Goal: Navigation & Orientation: Understand site structure

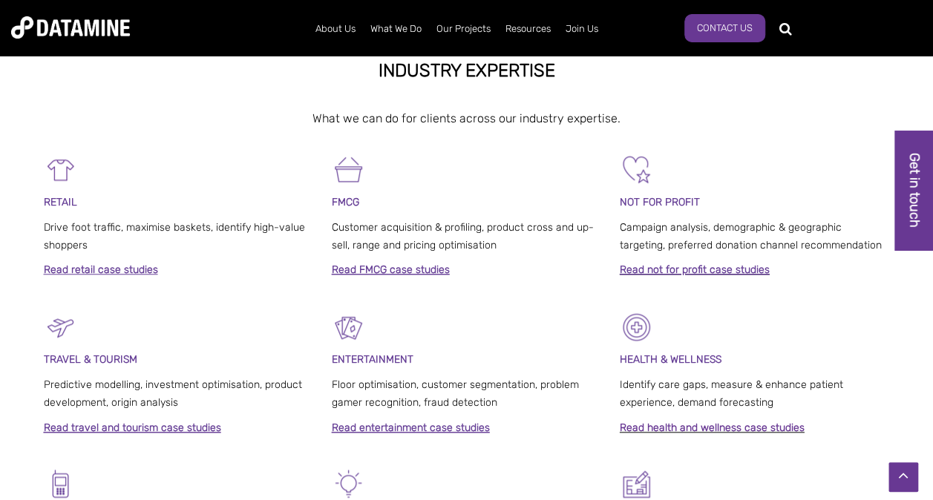
scroll to position [582, 0]
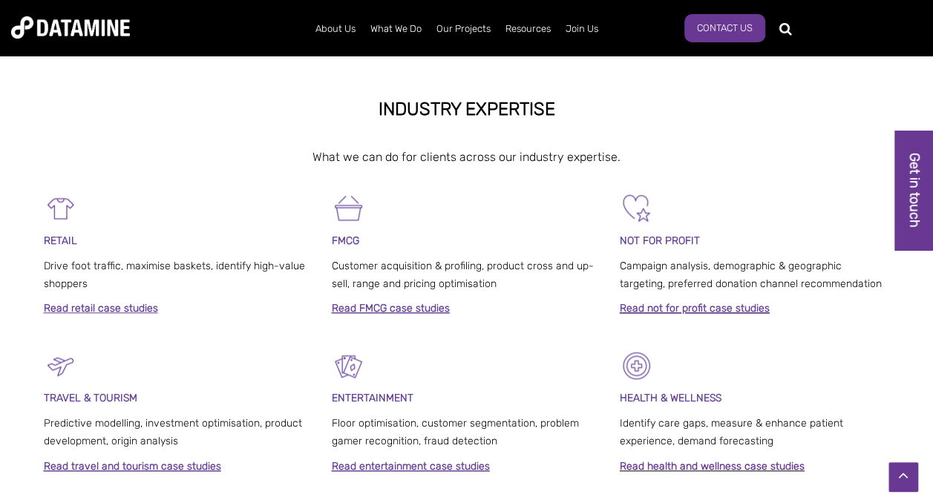
click at [740, 306] on link "Read not for profit case studies" at bounding box center [694, 308] width 150 height 13
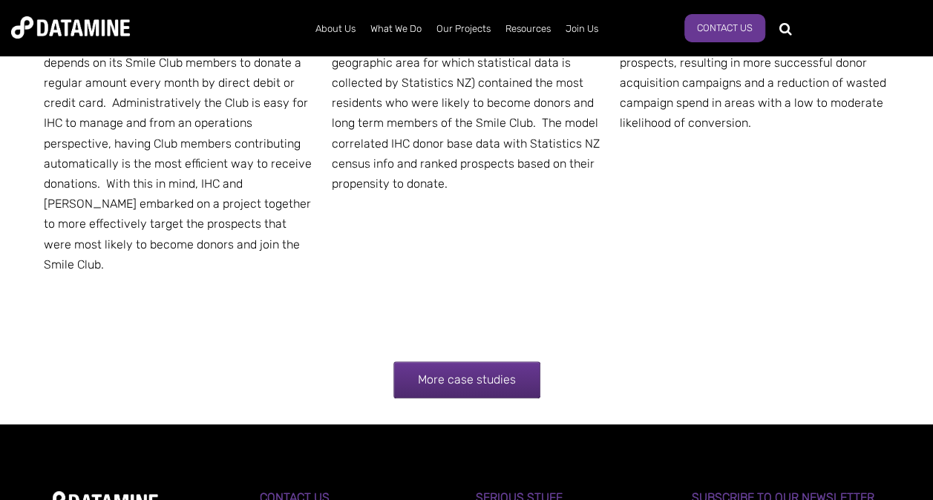
scroll to position [2998, 0]
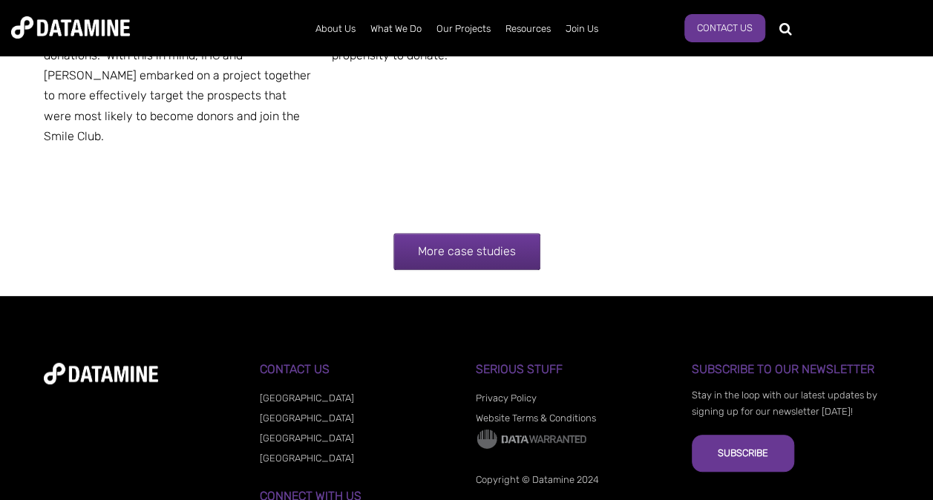
click at [453, 233] on link "More case studies" at bounding box center [466, 251] width 147 height 37
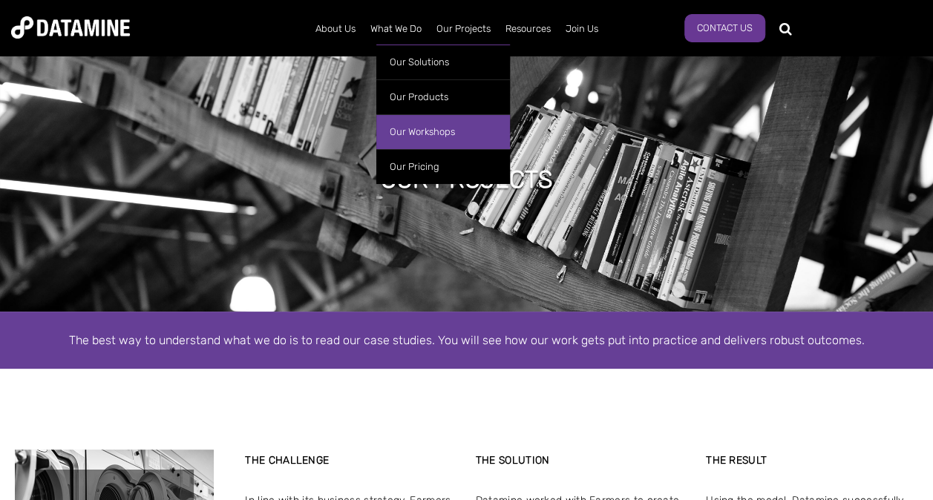
click at [403, 134] on link "Our Workshops" at bounding box center [443, 131] width 134 height 35
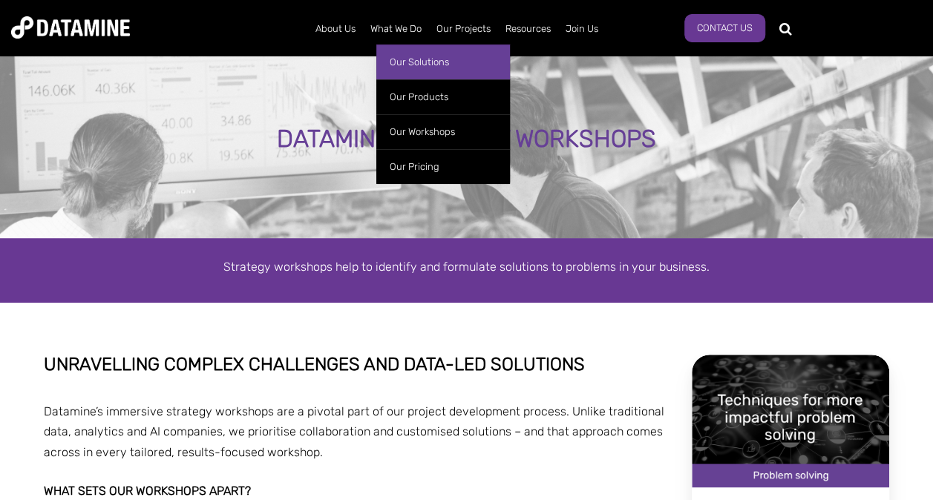
click at [418, 61] on link "Our Solutions" at bounding box center [443, 62] width 134 height 35
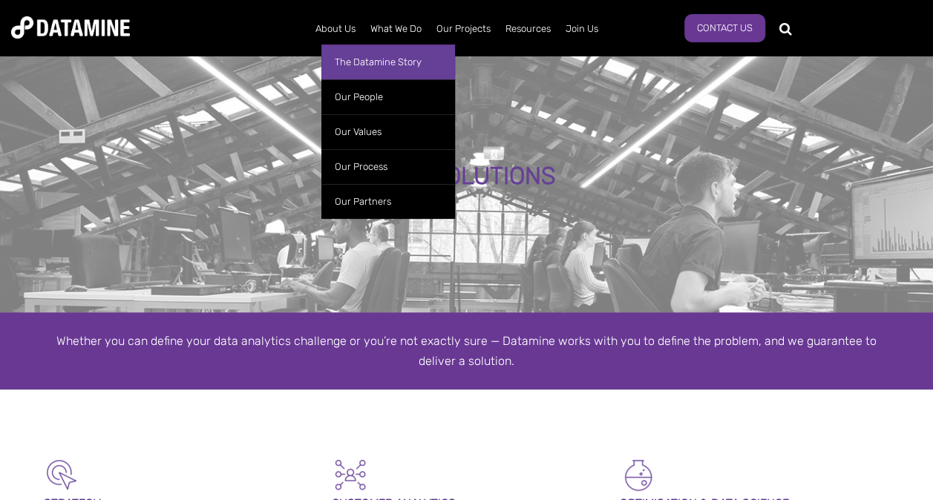
click at [355, 62] on link "The Datamine Story" at bounding box center [388, 62] width 134 height 35
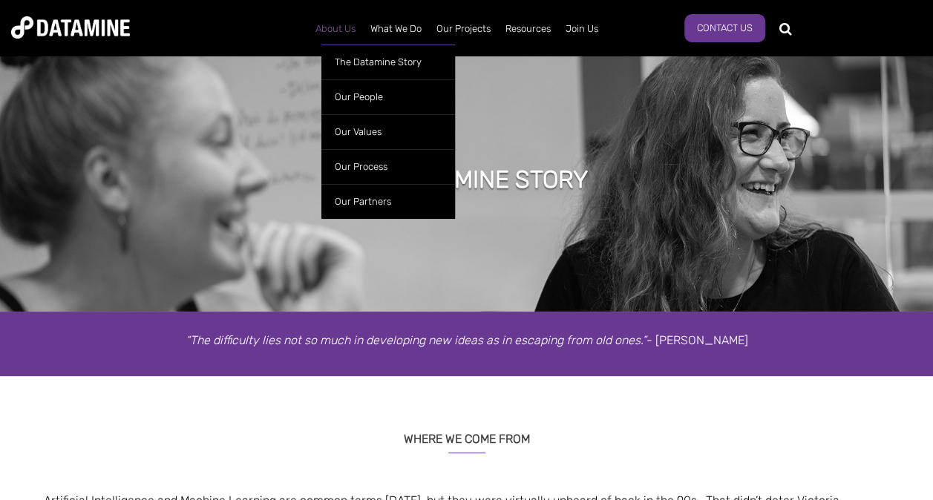
click at [343, 24] on link "About Us" at bounding box center [335, 29] width 55 height 39
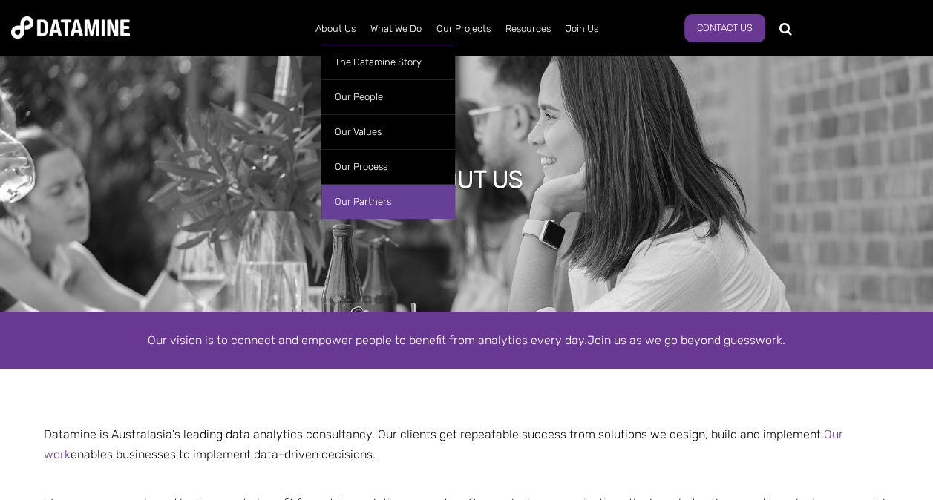
click at [344, 205] on link "Our Partners" at bounding box center [388, 201] width 134 height 35
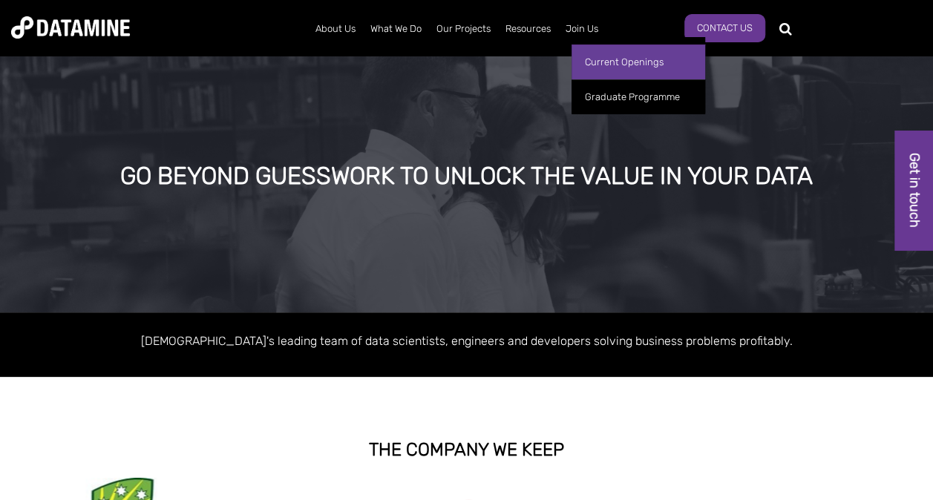
click at [585, 64] on link "Current Openings" at bounding box center [638, 62] width 134 height 35
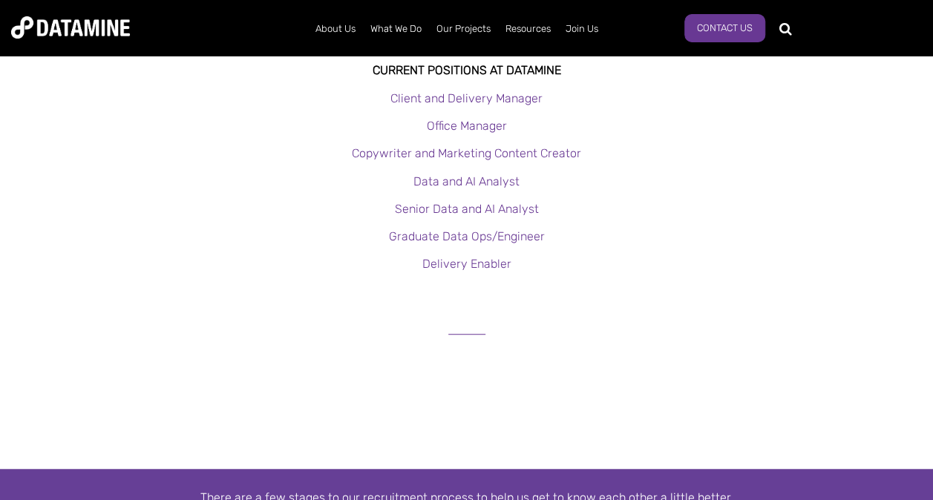
scroll to position [344, 0]
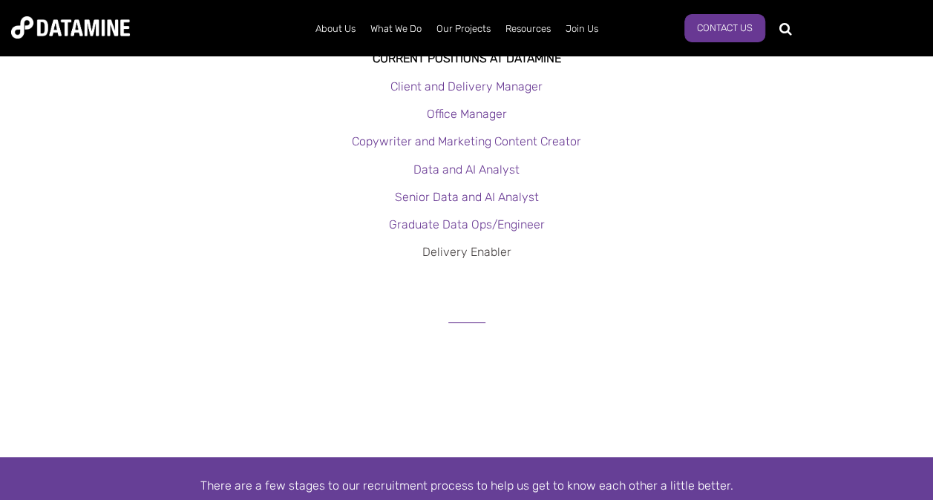
click at [492, 251] on link "Delivery Enabler" at bounding box center [466, 252] width 89 height 14
